Goal: Task Accomplishment & Management: Use online tool/utility

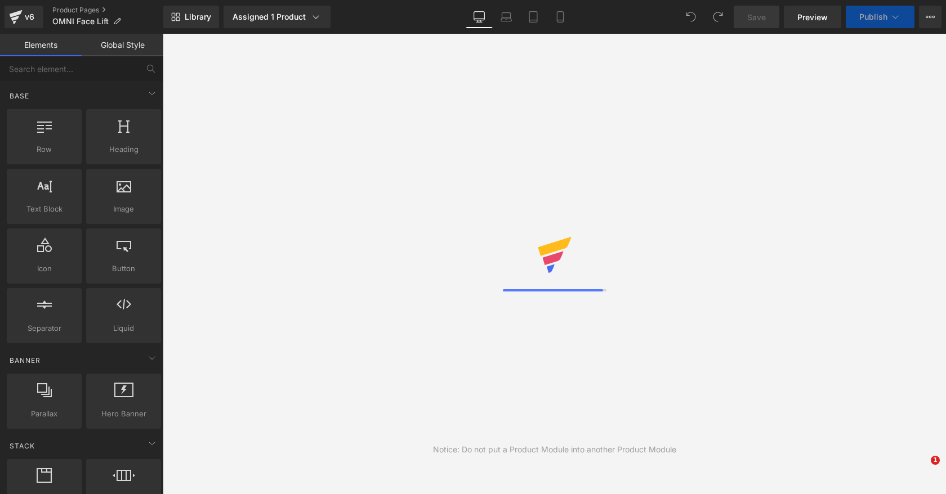
select select
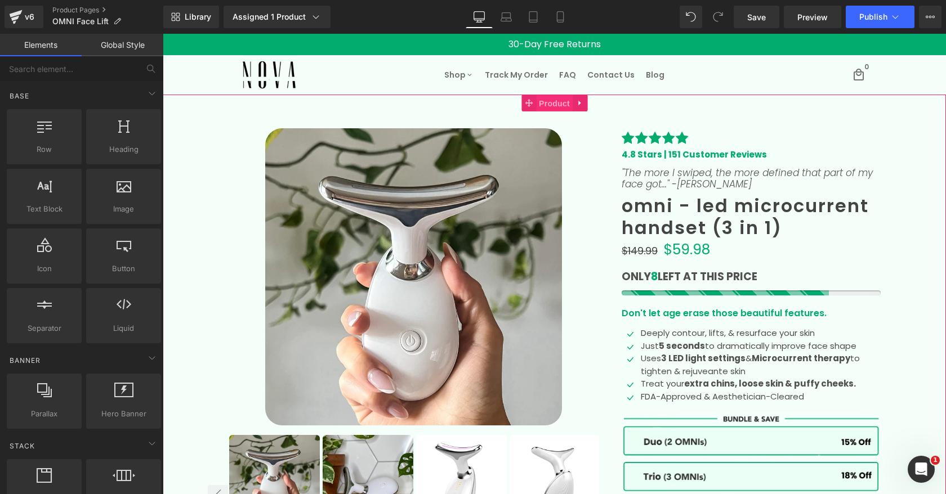
click at [561, 100] on span "Product" at bounding box center [554, 103] width 37 height 17
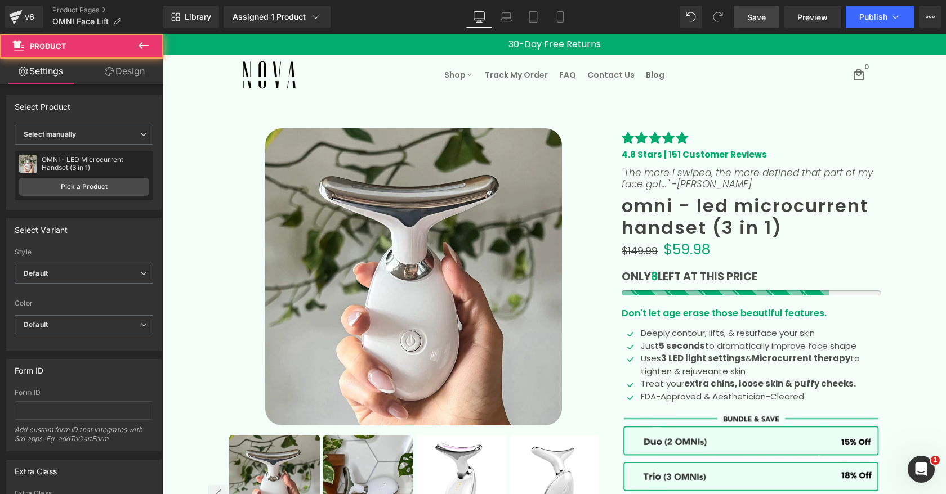
click at [760, 23] on link "Save" at bounding box center [757, 17] width 46 height 23
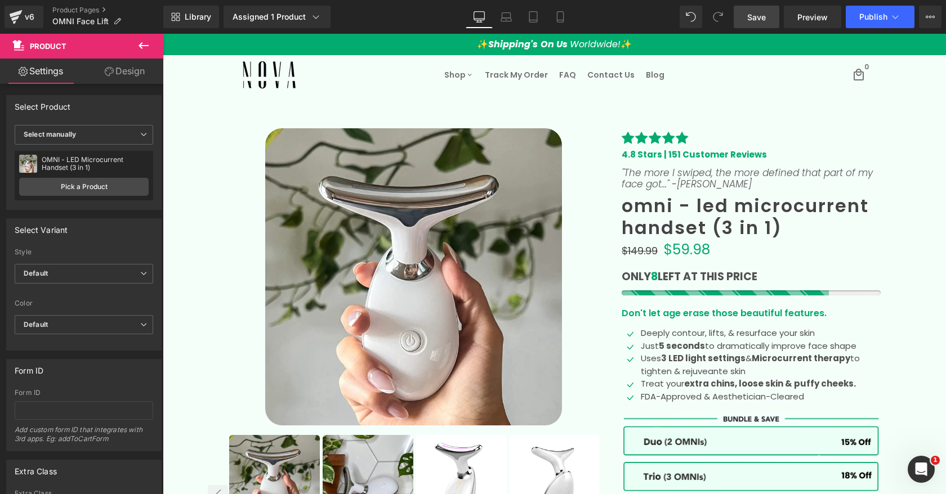
click at [748, 18] on span "Save" at bounding box center [756, 17] width 19 height 12
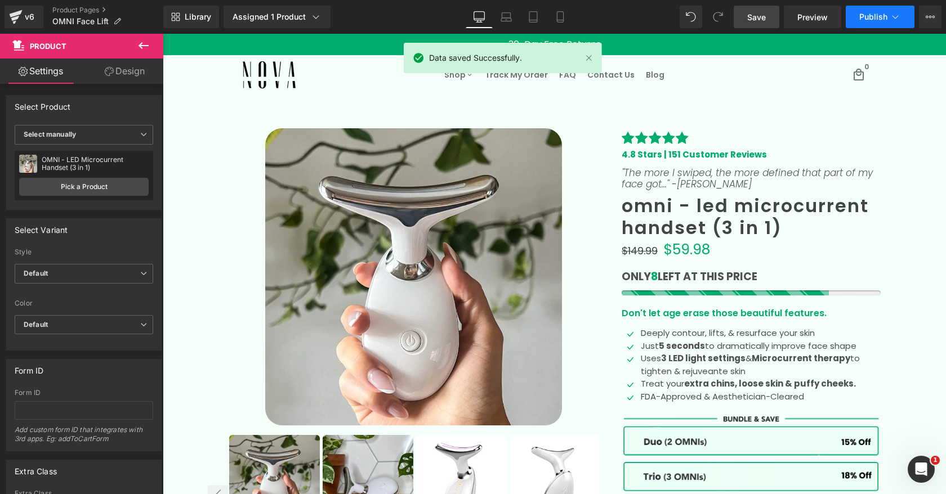
click at [875, 19] on span "Publish" at bounding box center [873, 16] width 28 height 9
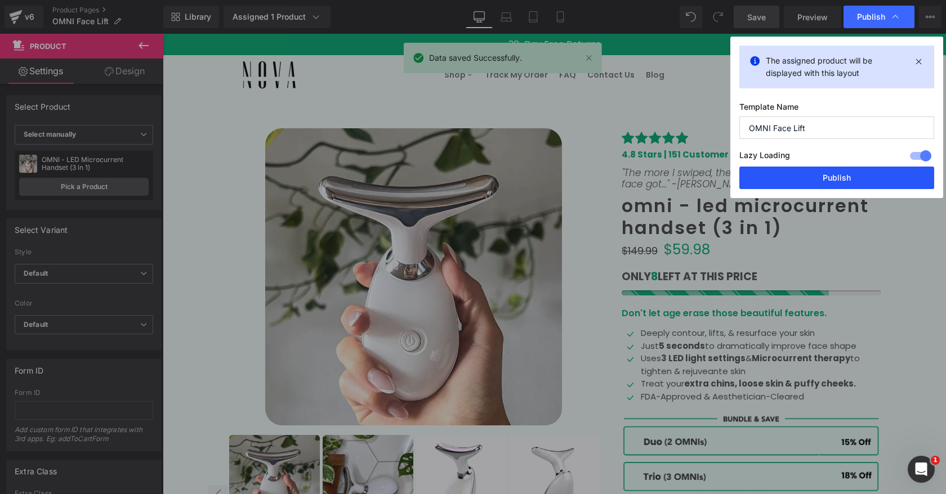
click at [863, 176] on button "Publish" at bounding box center [836, 178] width 195 height 23
